Goal: Task Accomplishment & Management: Manage account settings

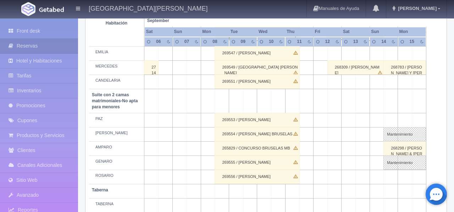
scroll to position [541, 0]
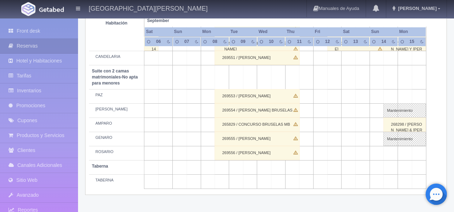
click at [253, 132] on div "265829 / CONCURSO BRUSELAS MB" at bounding box center [257, 124] width 85 height 14
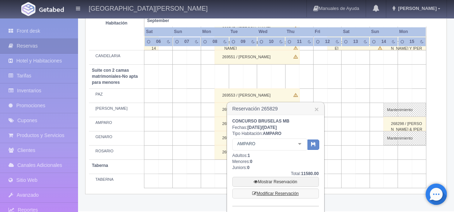
click at [293, 197] on link "Modificar Reservación" at bounding box center [275, 193] width 87 height 10
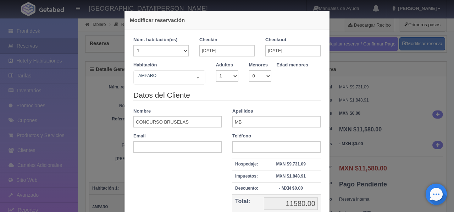
scroll to position [71, 0]
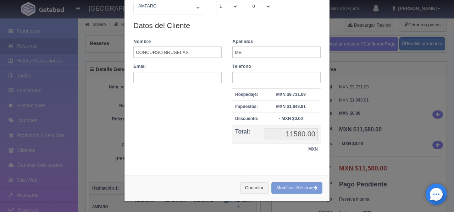
click at [366, 154] on div "Modificar reservación Núm. habitación(es) 1 2 3 4 5 6 7 8 9 10 11 12 13 14 15 1…" at bounding box center [227, 106] width 454 height 212
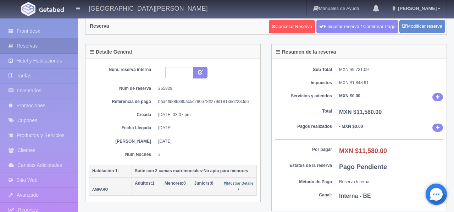
scroll to position [0, 0]
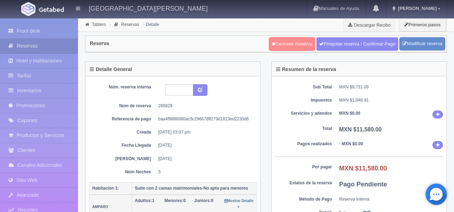
click at [282, 45] on link "Cancelar Reserva" at bounding box center [292, 43] width 46 height 13
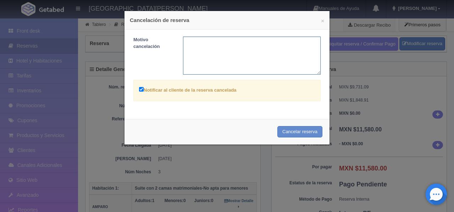
click at [224, 49] on textarea at bounding box center [252, 56] width 138 height 38
type textarea "cliente cancelo"
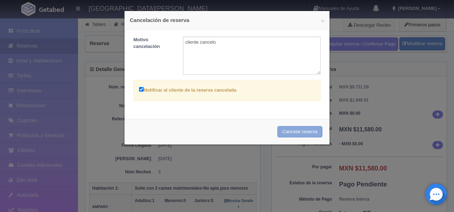
click at [302, 135] on button "Cancelar reserva" at bounding box center [299, 132] width 45 height 12
click at [146, 90] on label "Notificar al cliente de la reserva cancelada" at bounding box center [188, 90] width 98 height 8
click at [144, 90] on input "Notificar al cliente de la reserva cancelada" at bounding box center [141, 89] width 5 height 5
checkbox input "false"
click at [288, 132] on div "Cancelar reserva" at bounding box center [227, 132] width 205 height 26
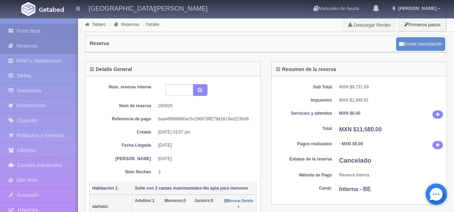
click at [20, 35] on link "Front desk" at bounding box center [39, 31] width 78 height 15
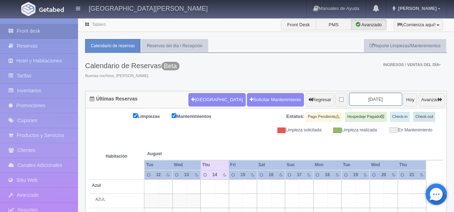
click at [367, 101] on input "2025-08-14" at bounding box center [375, 99] width 53 height 13
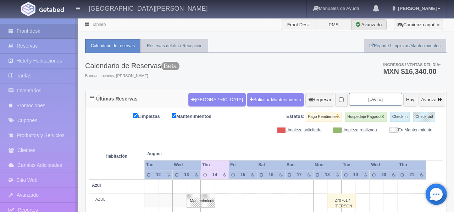
click at [375, 99] on input "[DATE]" at bounding box center [375, 99] width 53 height 13
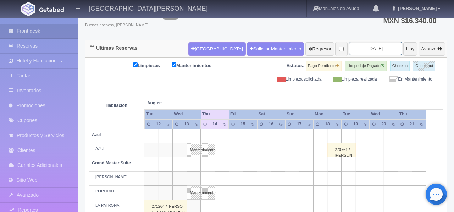
scroll to position [51, 0]
click at [362, 51] on input "[DATE]" at bounding box center [375, 48] width 53 height 13
click at [363, 47] on input "2025-08-14" at bounding box center [375, 48] width 53 height 13
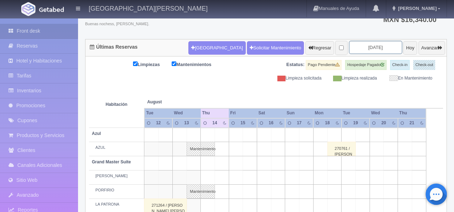
scroll to position [52, 0]
click at [403, 48] on button "Hoy" at bounding box center [410, 47] width 14 height 13
click at [380, 47] on input "2025-08-14" at bounding box center [375, 46] width 53 height 13
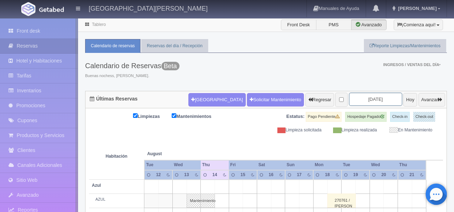
click at [379, 99] on input "2025-08-14" at bounding box center [375, 99] width 53 height 13
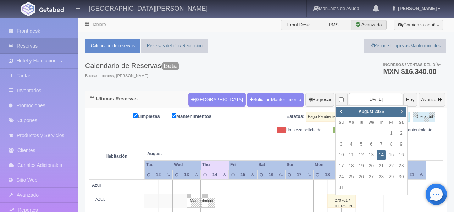
click at [402, 110] on span "Next" at bounding box center [402, 111] width 6 height 6
click at [356, 144] on td "8" at bounding box center [351, 144] width 10 height 11
type input "[DATE]"
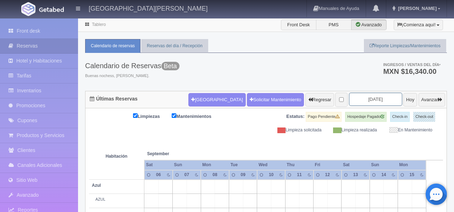
click at [366, 100] on input "2025-09-08" at bounding box center [375, 99] width 53 height 13
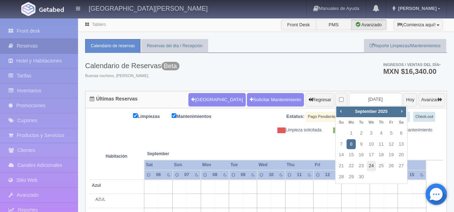
click at [371, 167] on link "24" at bounding box center [371, 166] width 9 height 10
type input "[DATE]"
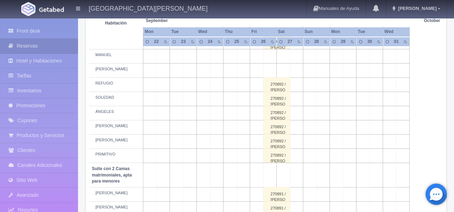
scroll to position [348, 0]
click at [279, 91] on div "270892 / [PERSON_NAME]" at bounding box center [276, 84] width 27 height 14
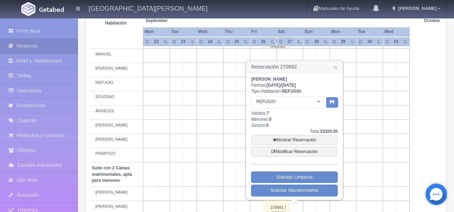
click at [394, 114] on td at bounding box center [389, 112] width 13 height 14
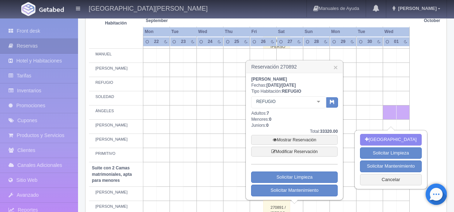
click at [372, 91] on td at bounding box center [376, 84] width 13 height 14
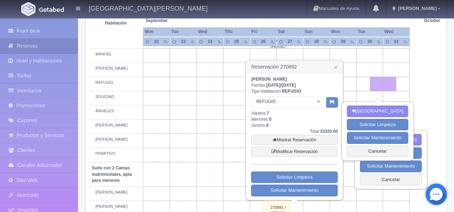
click at [447, 93] on div "Últimas Reservas Nueva Reserva Solicitar Mantenimiento Regresar 2025-09-24 Hoy …" at bounding box center [266, 65] width 373 height 644
click at [434, 95] on table "Habitación September Sep October Oct Mon Tue Wed Thu Fri Sat" at bounding box center [266, 83] width 354 height 596
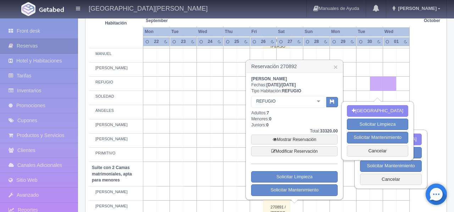
click at [454, 122] on div "Tablero Front Desk PMS Avanzado ¡Comienza aquí! Habitaciones y Reservas Limpiez…" at bounding box center [266, 33] width 376 height 726
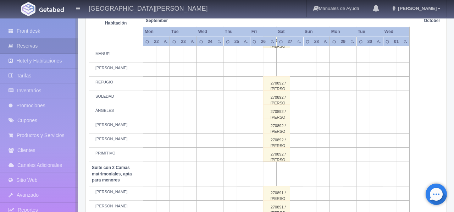
scroll to position [348, 0]
